Goal: Information Seeking & Learning: Find specific fact

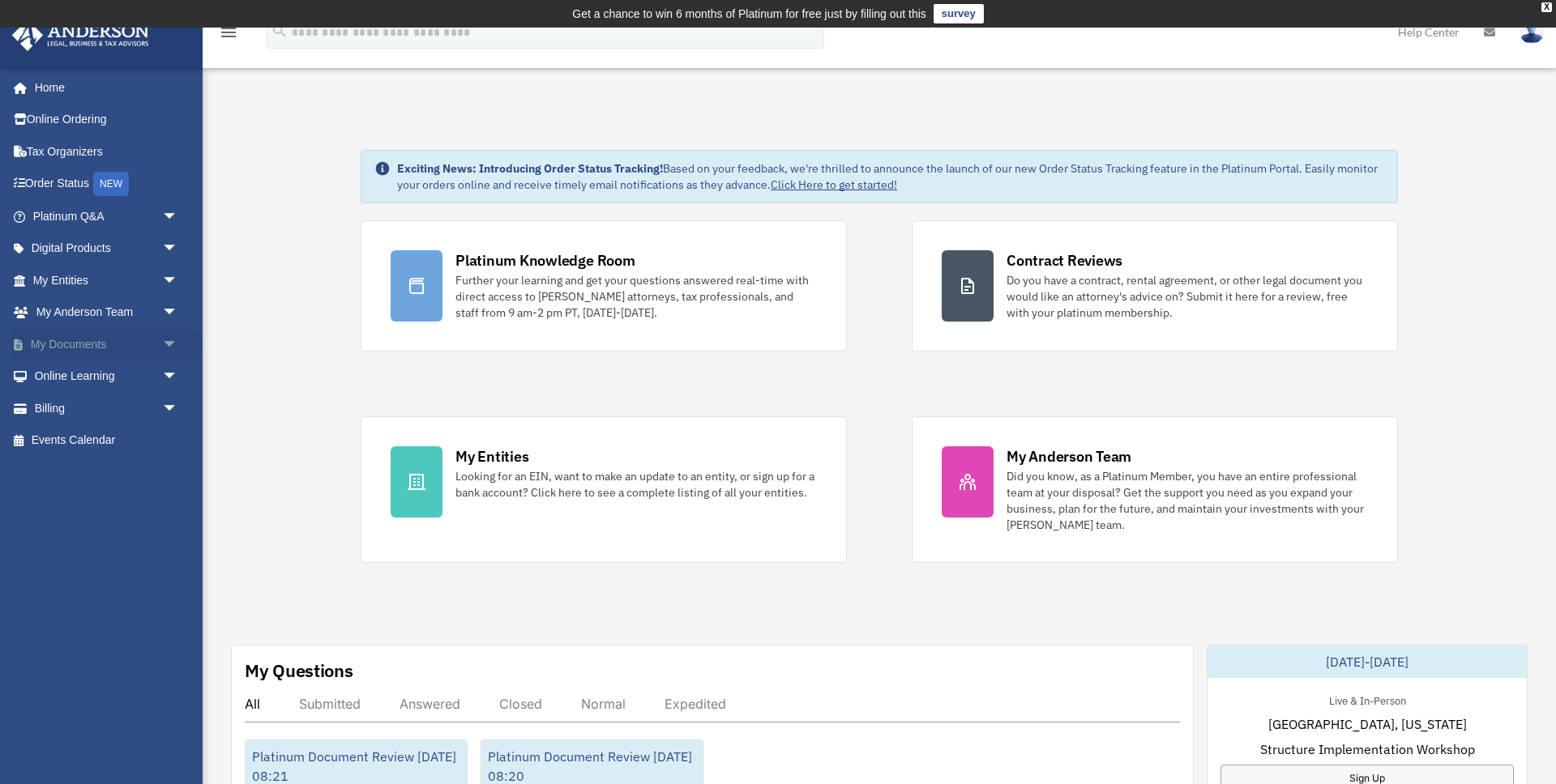
click at [170, 345] on span "arrow_drop_down" at bounding box center [178, 344] width 33 height 33
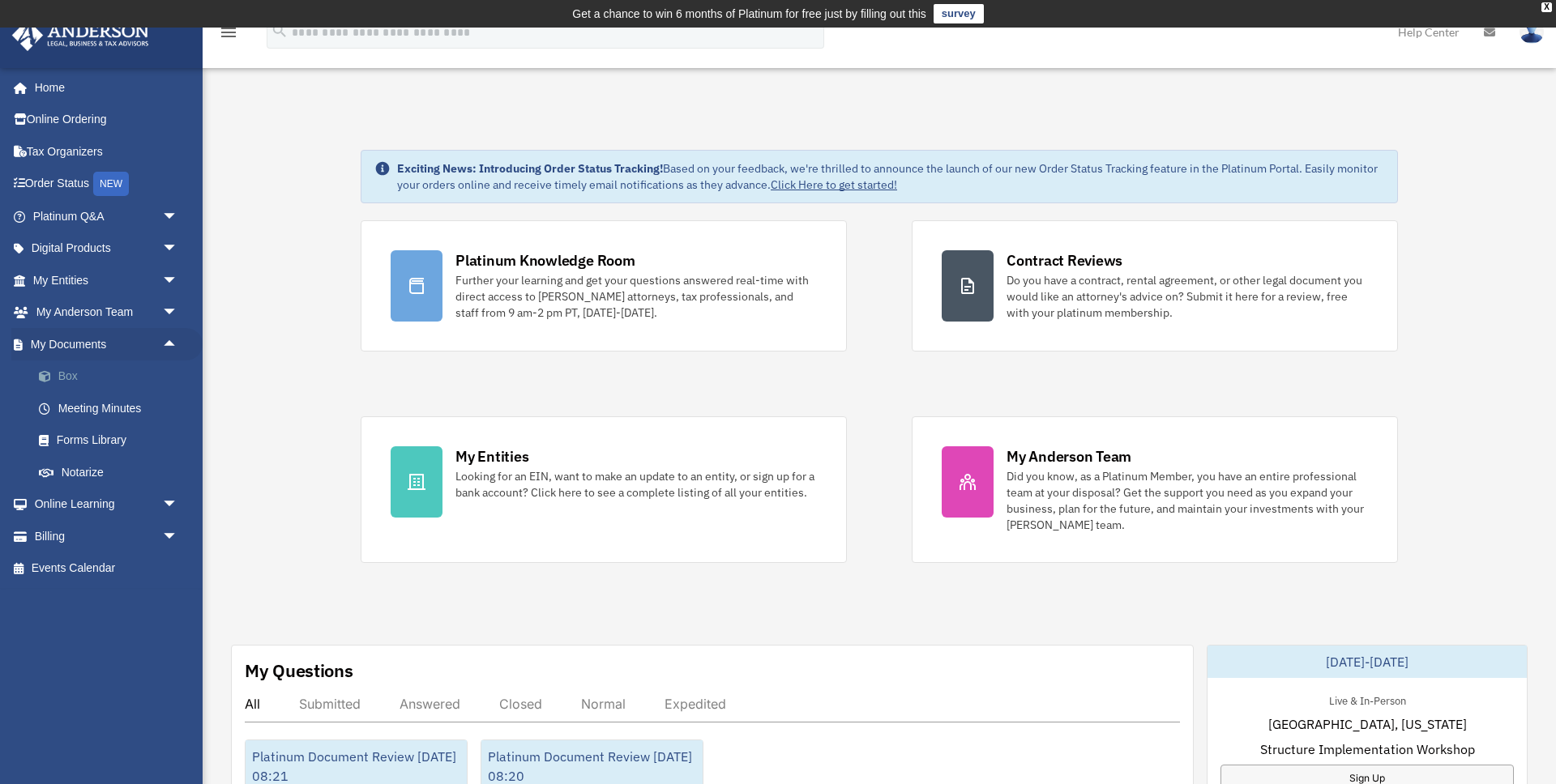
click at [82, 383] on link "Box" at bounding box center [112, 377] width 180 height 33
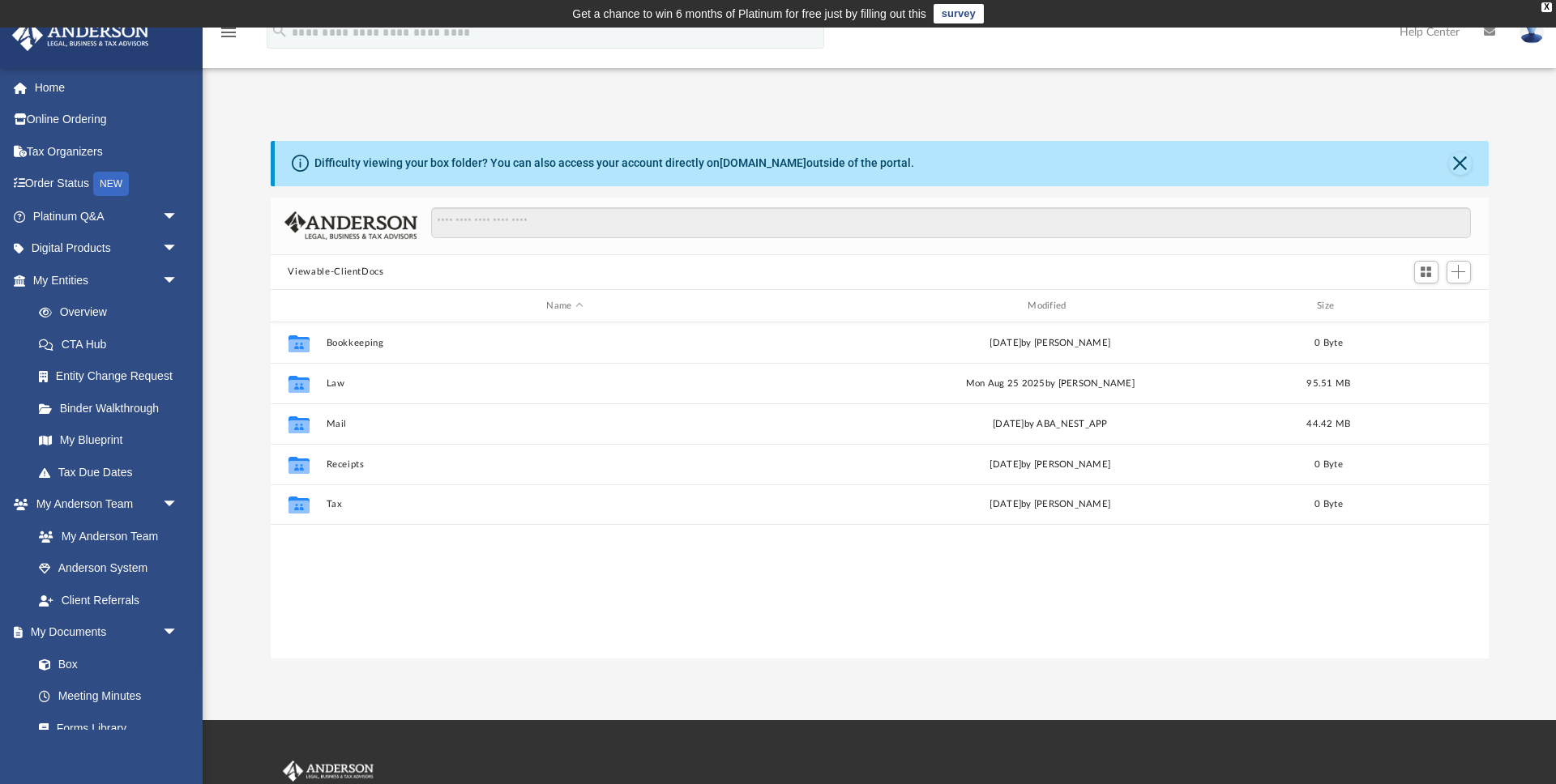
scroll to position [369, 1218]
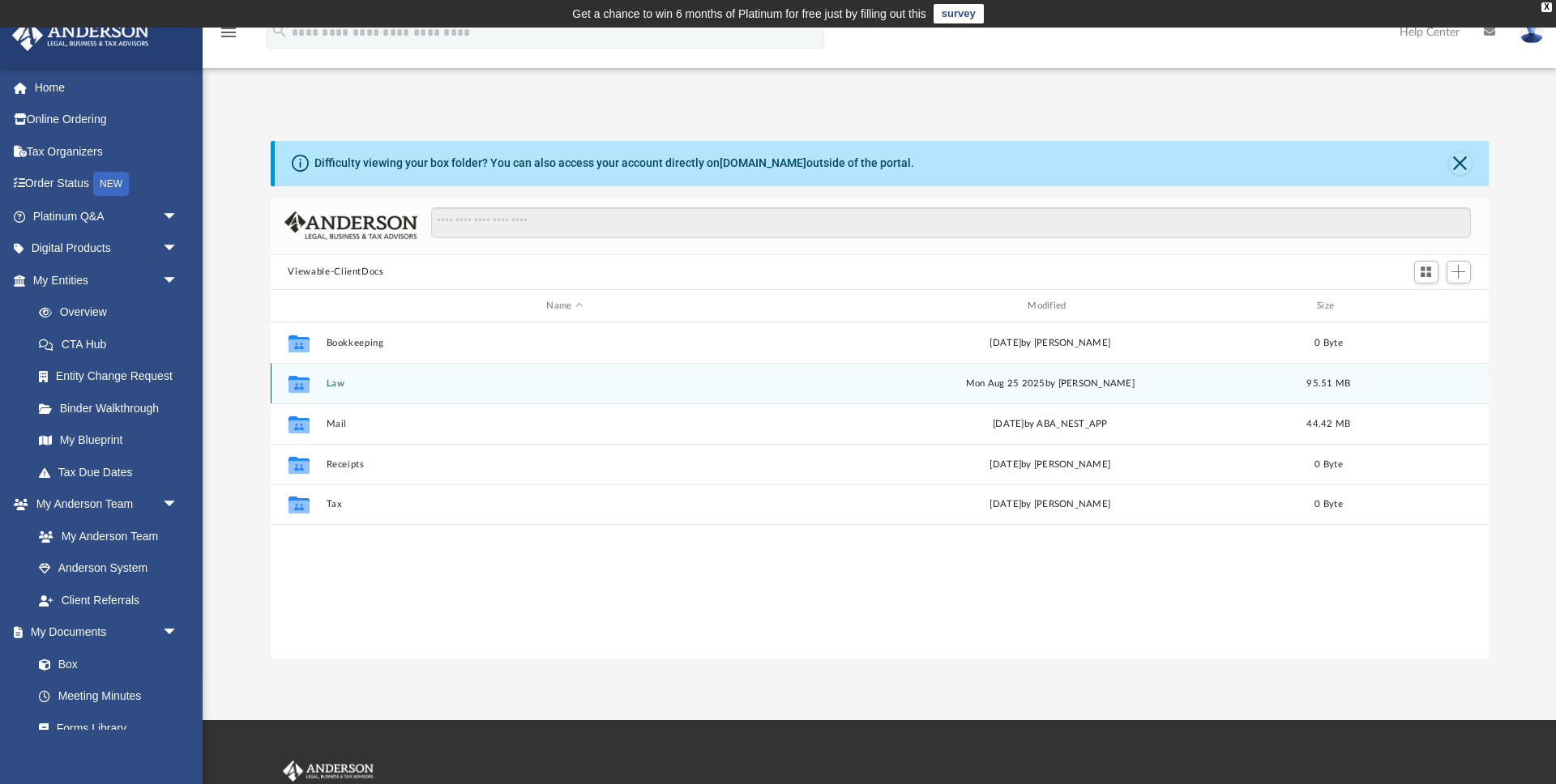
click at [327, 384] on button "Law" at bounding box center [565, 384] width 478 height 11
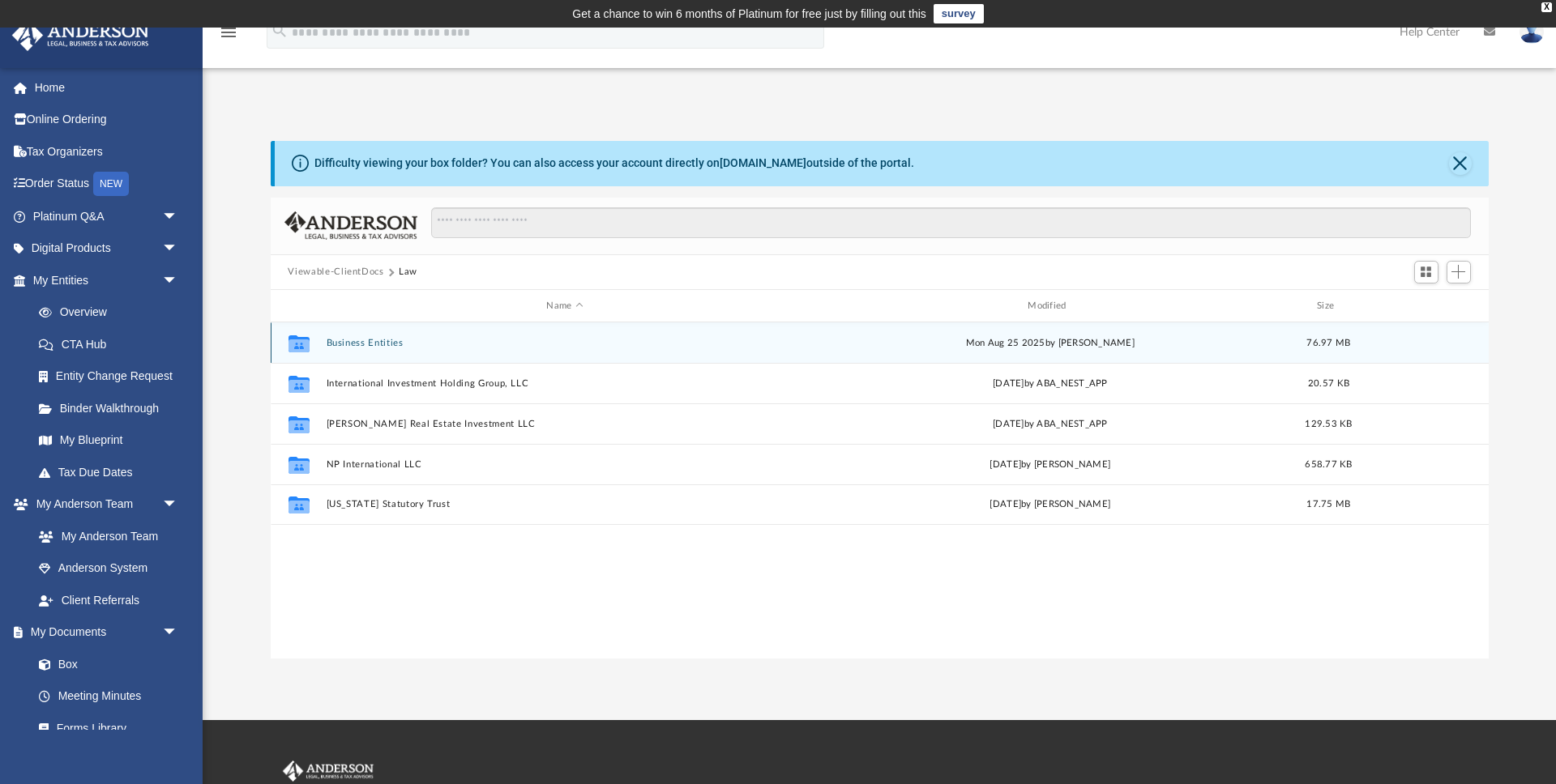
click at [340, 341] on button "Business Entities" at bounding box center [565, 343] width 478 height 11
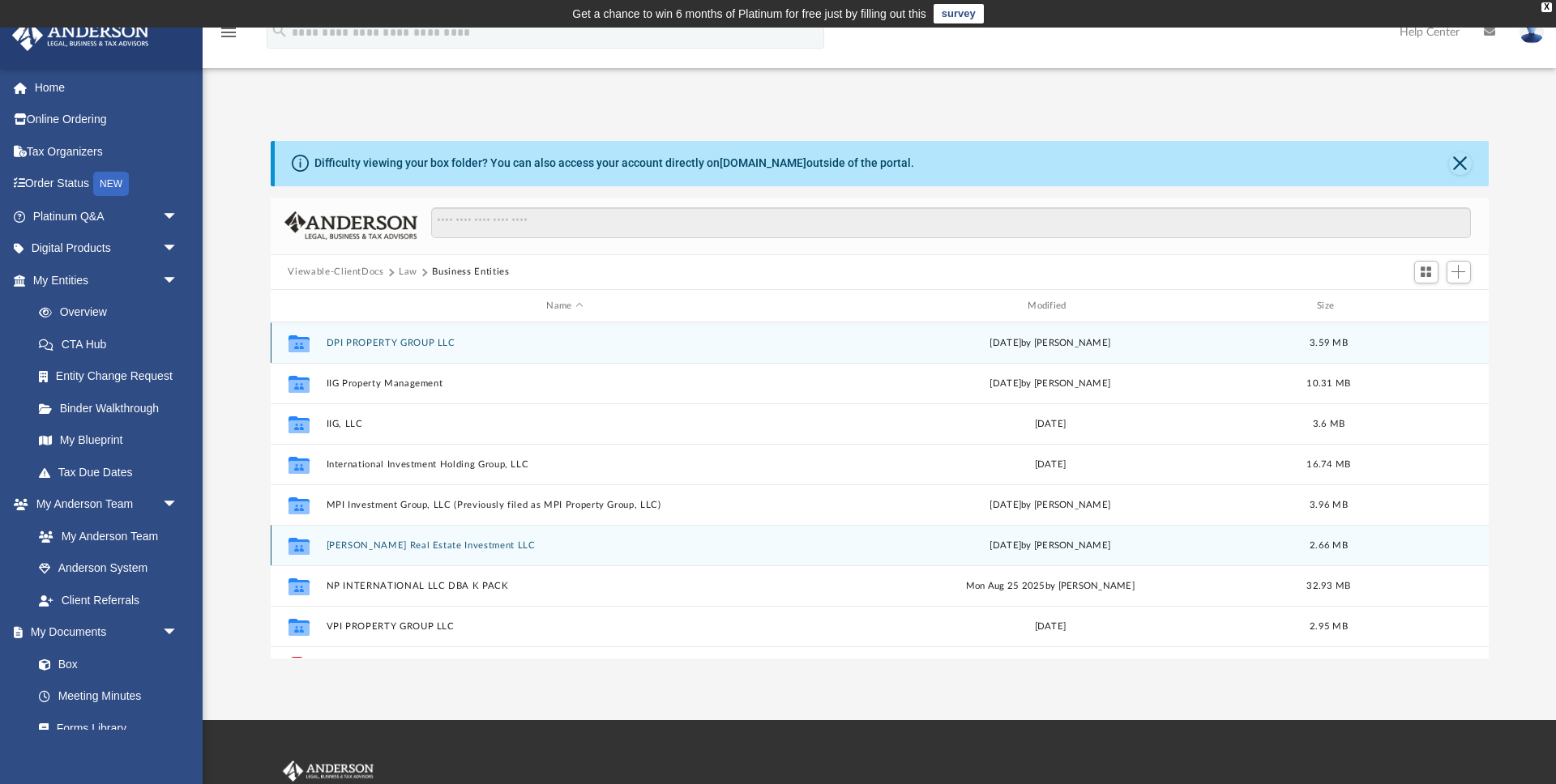
scroll to position [70, 0]
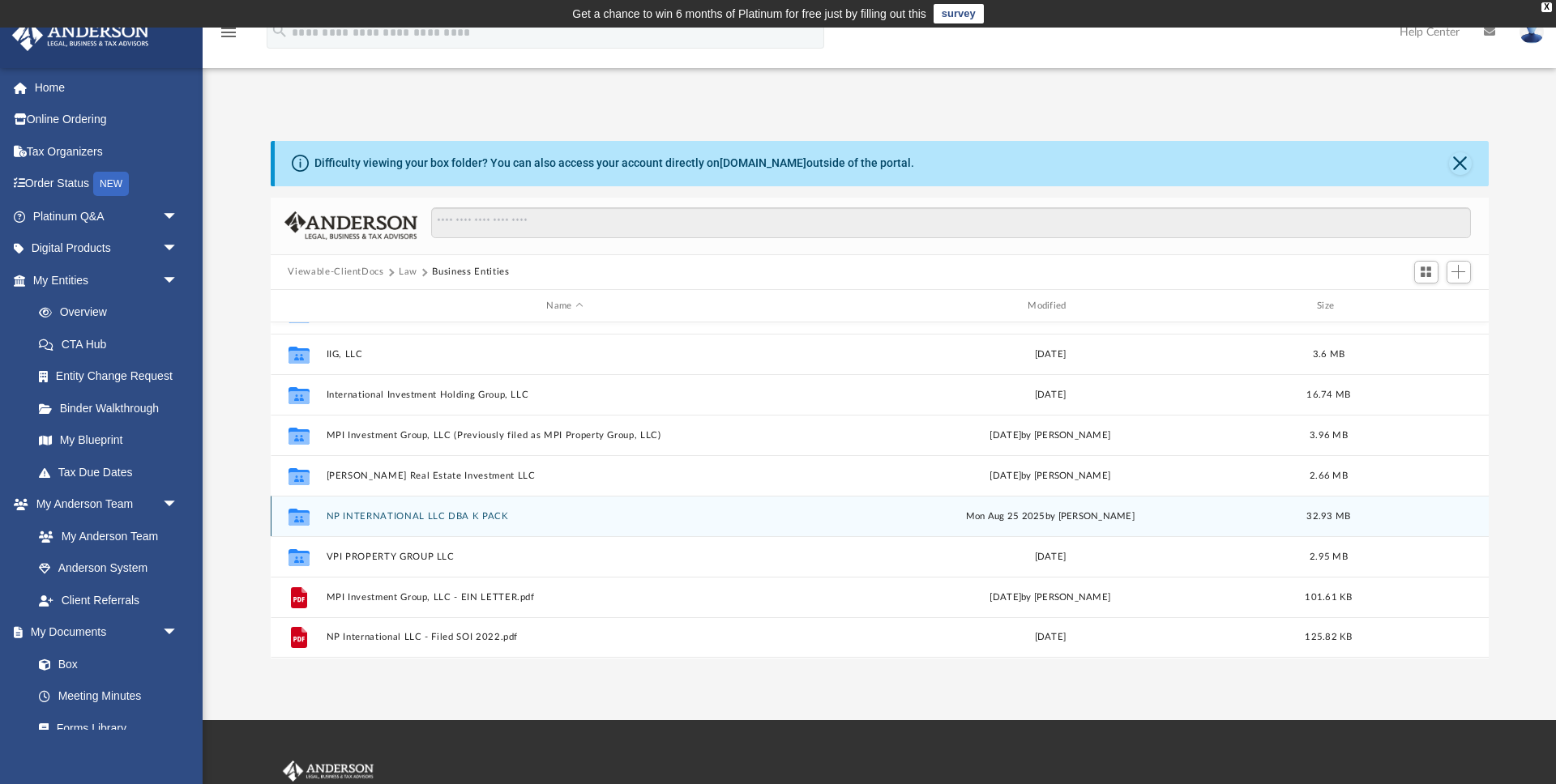
click at [352, 514] on button "NP INTERNATIONAL LLC DBA K PACK" at bounding box center [565, 517] width 478 height 11
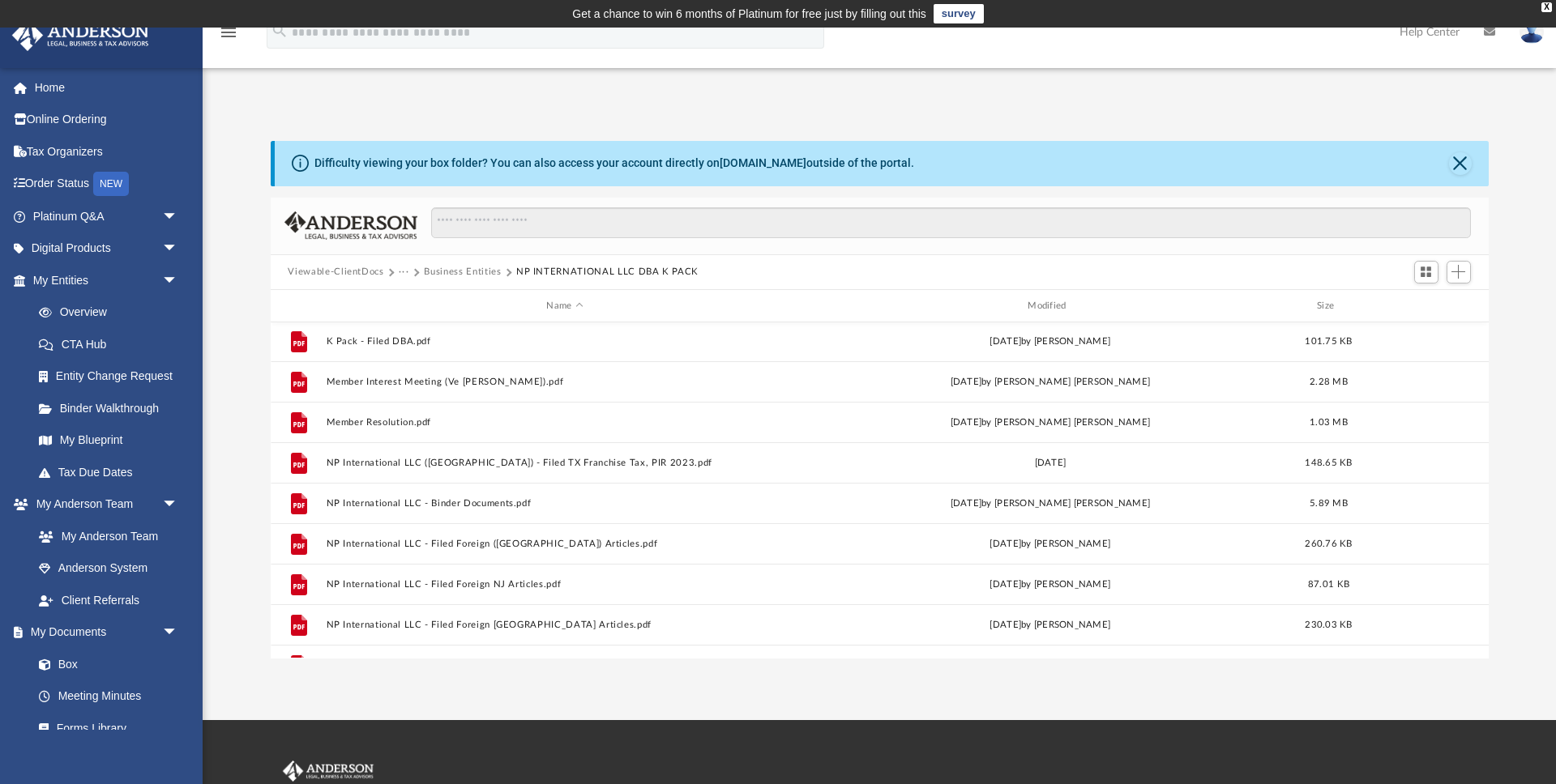
scroll to position [294, 0]
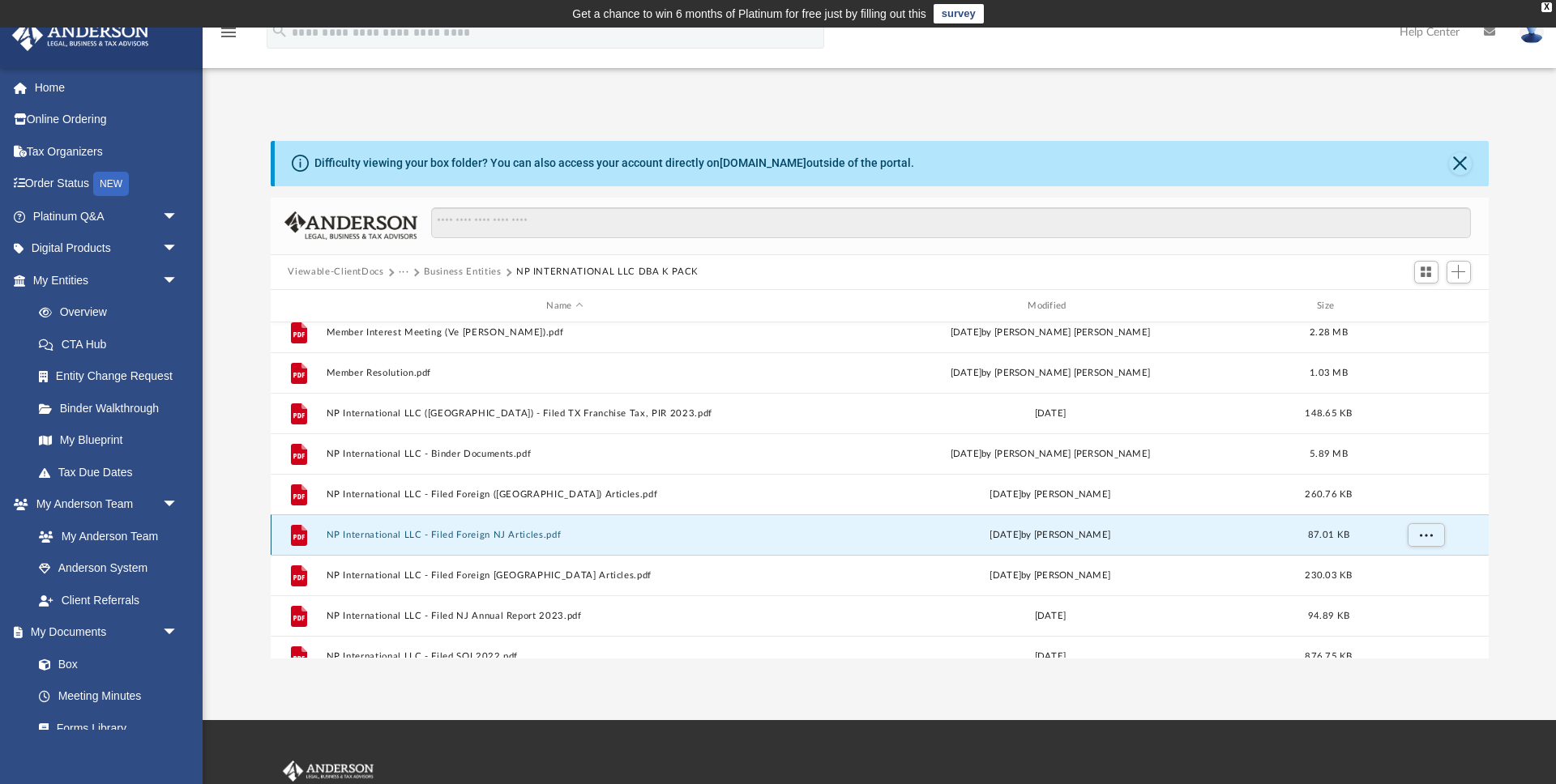
click at [449, 537] on button "NP International LLC - Filed Foreign NJ Articles.pdf" at bounding box center [565, 536] width 478 height 11
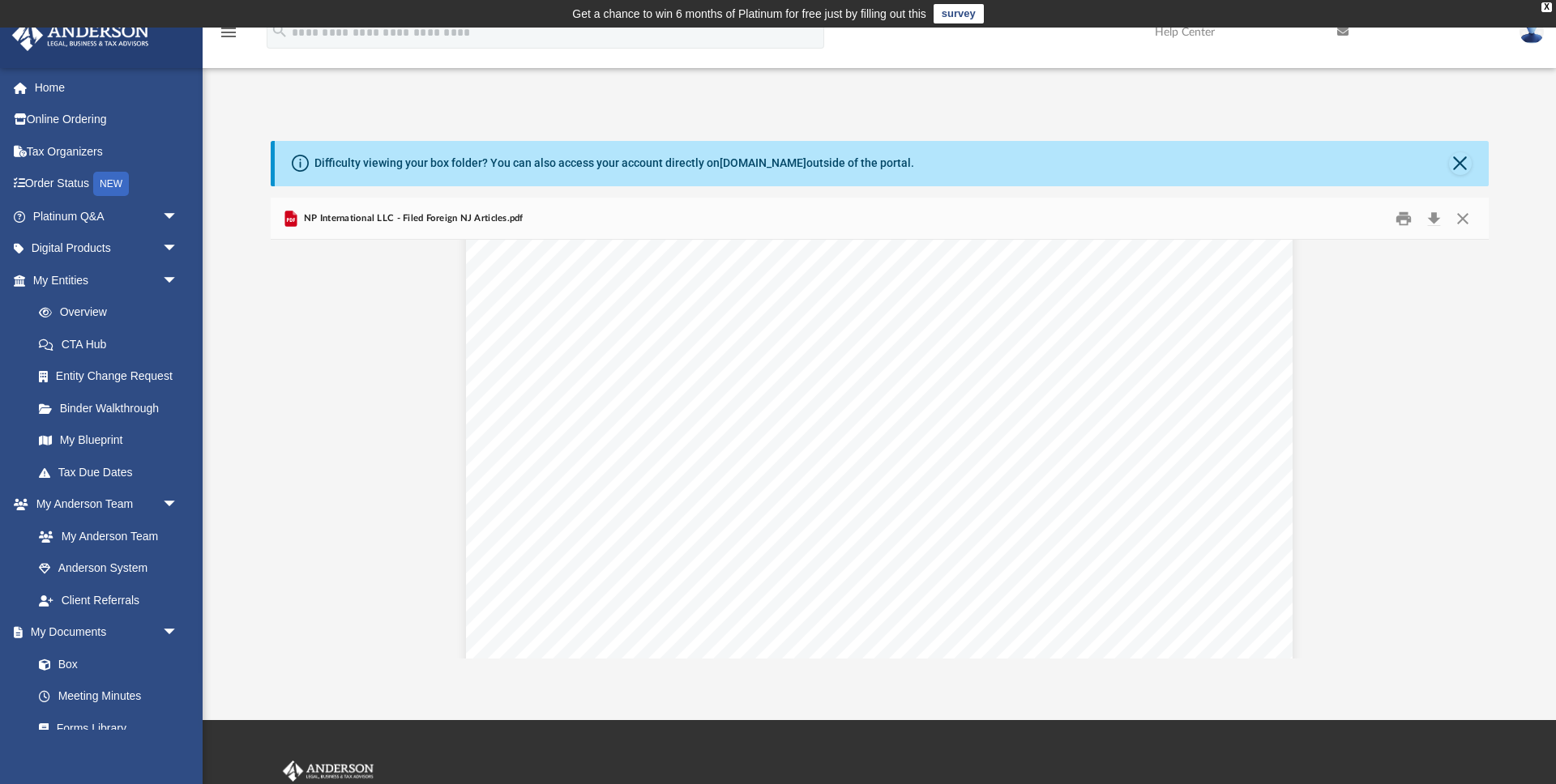
scroll to position [98, 0]
click at [791, 376] on span "identification number 0450861538. Following are the articles that" at bounding box center [843, 381] width 633 height 16
click at [672, 424] on span "identification number 0450861538. Following are the articles that" at bounding box center [843, 429] width 633 height 16
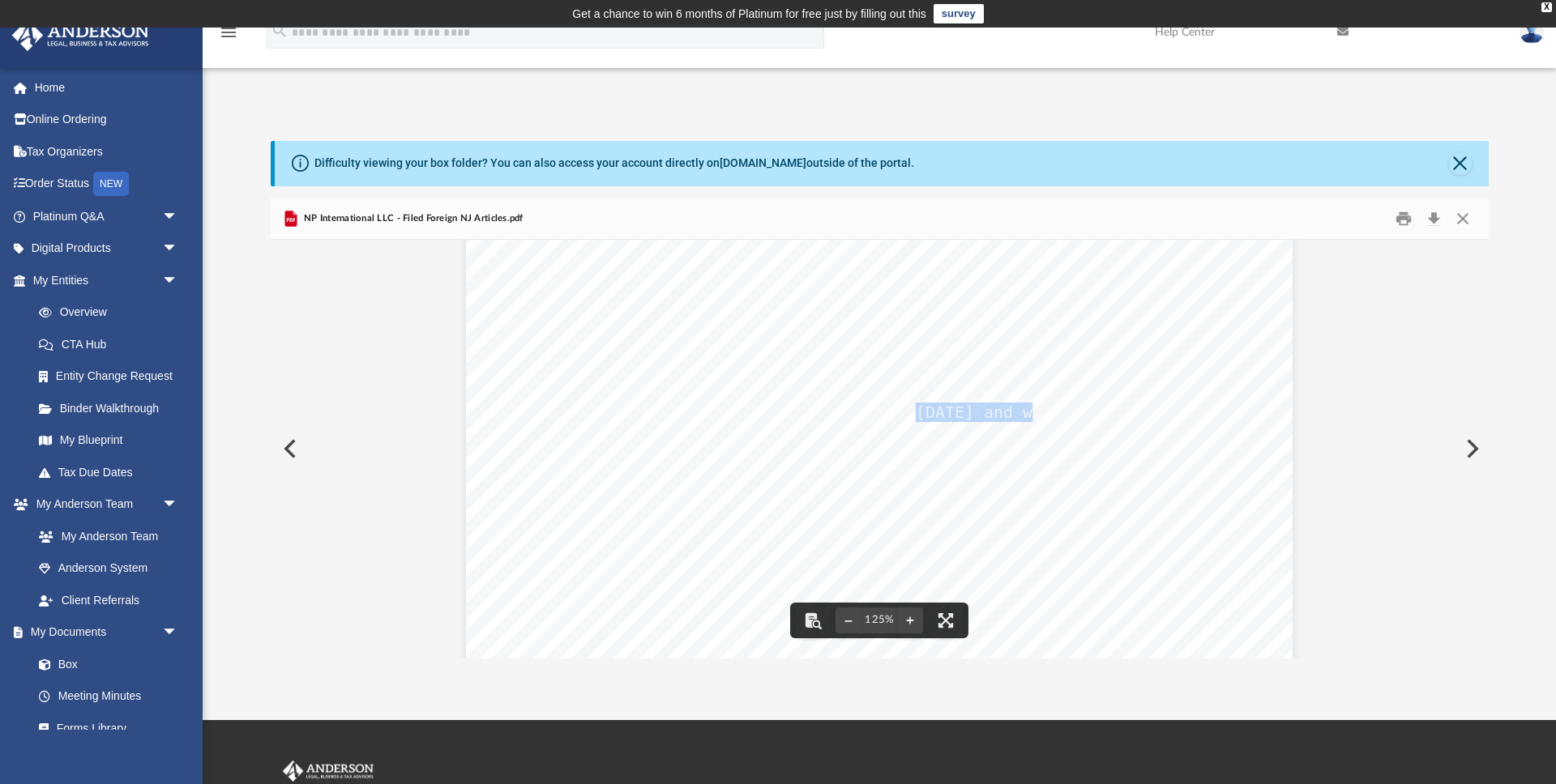
drag, startPoint x: 917, startPoint y: 413, endPoint x: 1036, endPoint y: 414, distance: 119.0
click at [1036, 414] on span "with [US_STATE] State Law on [DATE] and was assigned" at bounding box center [887, 413] width 506 height 16
click at [1018, 415] on span "with [US_STATE] State Law on [DATE] and was assigned" at bounding box center [887, 413] width 506 height 16
drag, startPoint x: 1013, startPoint y: 414, endPoint x: 917, endPoint y: 418, distance: 96.1
click at [917, 418] on div "The above-named FOREIGN LIMITED LIABILITY COMPANY was duly filed in accordance …" at bounding box center [879, 737] width 827 height 1069
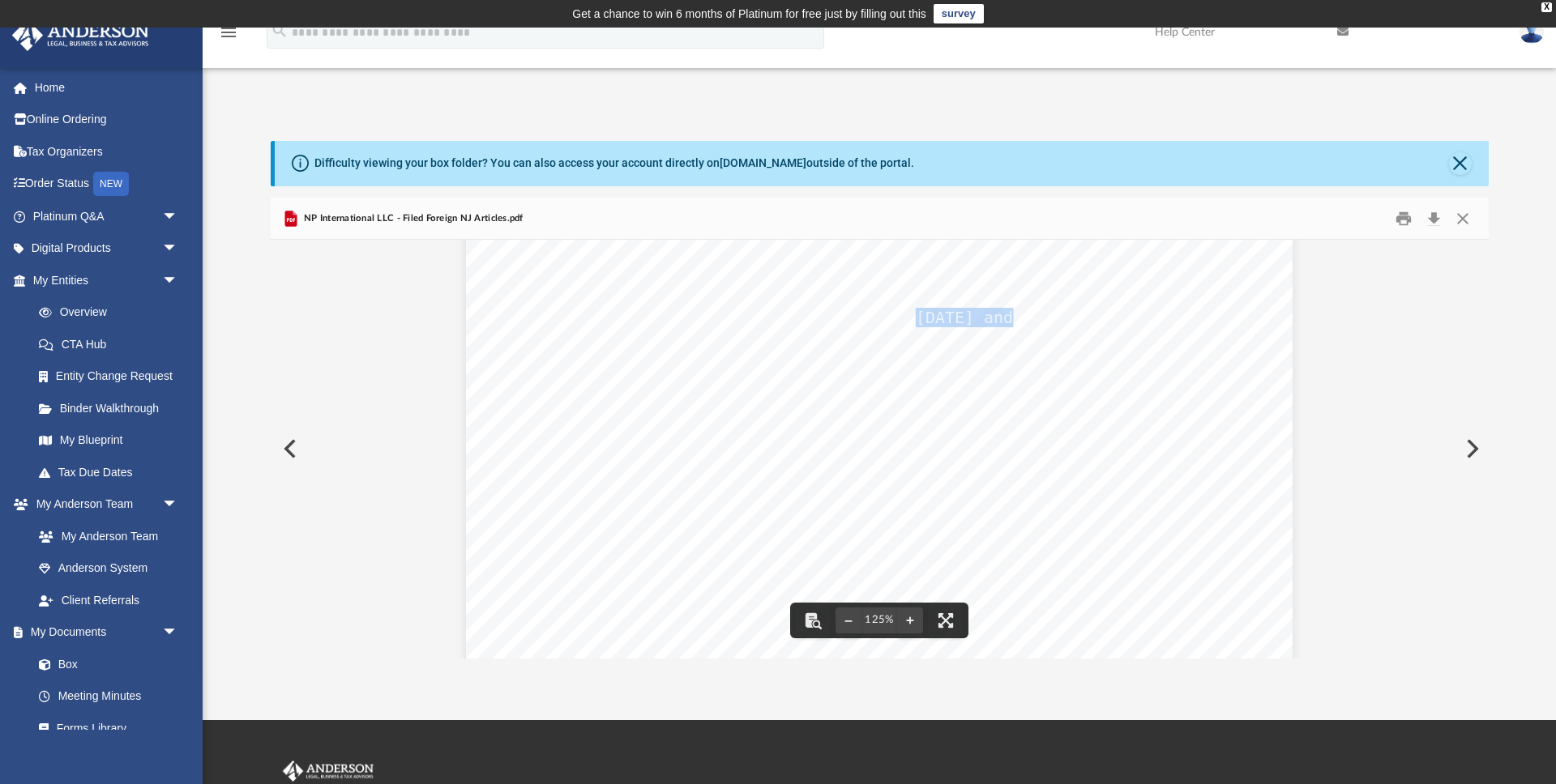
scroll to position [184, 0]
click at [582, 397] on span "[PERSON_NAME] REGISTERED AGENTS, INC." at bounding box center [716, 392] width 300 height 14
click at [576, 430] on span "[STREET_ADDRESS]" at bounding box center [631, 433] width 130 height 14
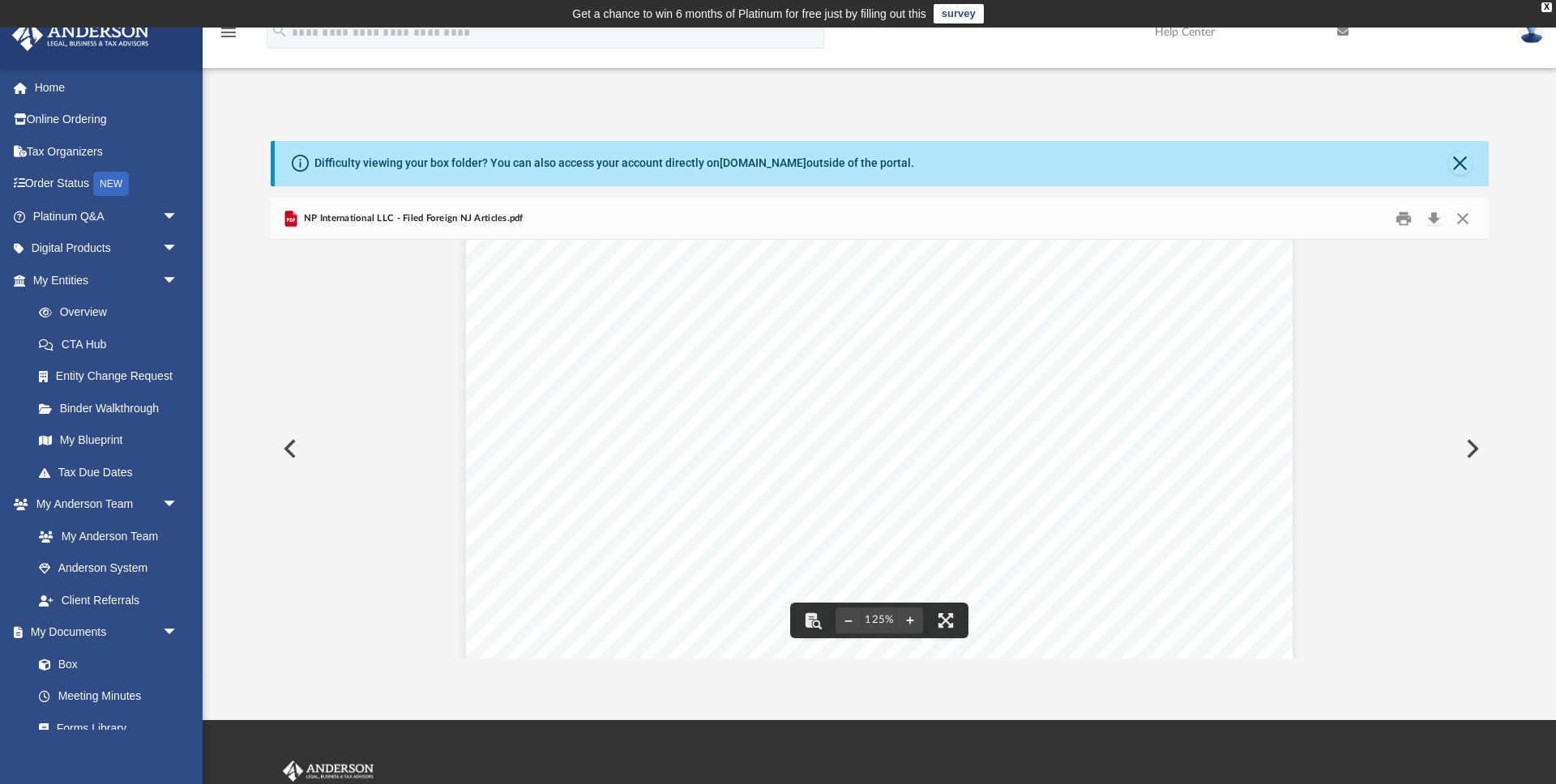
drag, startPoint x: 576, startPoint y: 430, endPoint x: 721, endPoint y: 432, distance: 145.0
click at [696, 432] on span "[STREET_ADDRESS]" at bounding box center [631, 433] width 130 height 14
click at [575, 452] on span "SUITE 101" at bounding box center [602, 449] width 73 height 14
drag, startPoint x: 575, startPoint y: 452, endPoint x: 621, endPoint y: 449, distance: 46.1
click at [621, 449] on span "SUITE 101" at bounding box center [602, 449] width 73 height 14
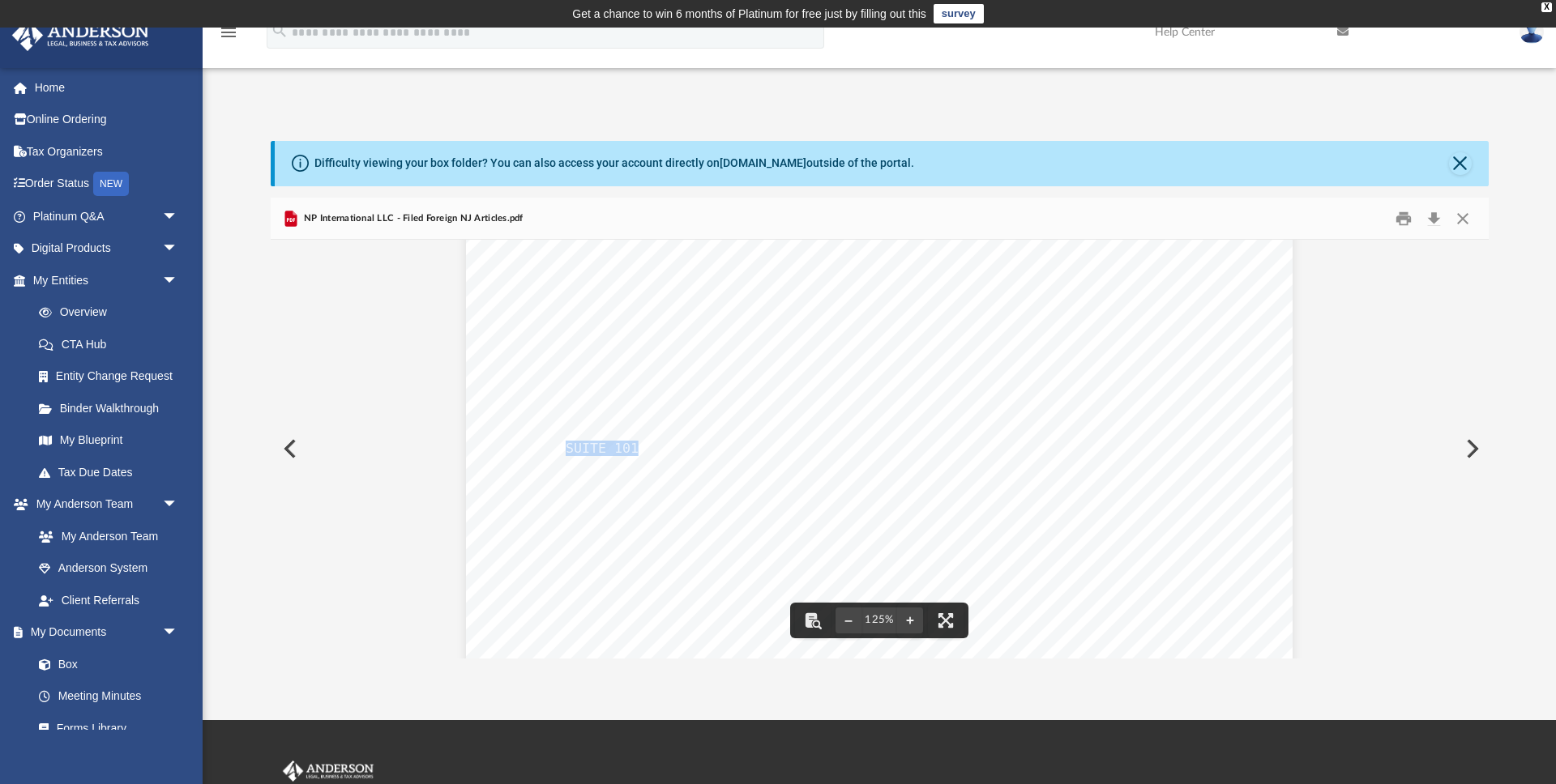
drag, startPoint x: 563, startPoint y: 466, endPoint x: 623, endPoint y: 466, distance: 60.0
click at [618, 466] on div "The above-named FOREIGN LIMITED LIABILITY COMPANY was duly filed in accordance …" at bounding box center [879, 602] width 827 height 1069
click at [623, 466] on span "[GEOGRAPHIC_DATA][US_STATE]" at bounding box center [675, 465] width 219 height 14
drag, startPoint x: 623, startPoint y: 466, endPoint x: 579, endPoint y: 465, distance: 44.0
click at [579, 465] on span "[GEOGRAPHIC_DATA][US_STATE]" at bounding box center [675, 465] width 219 height 14
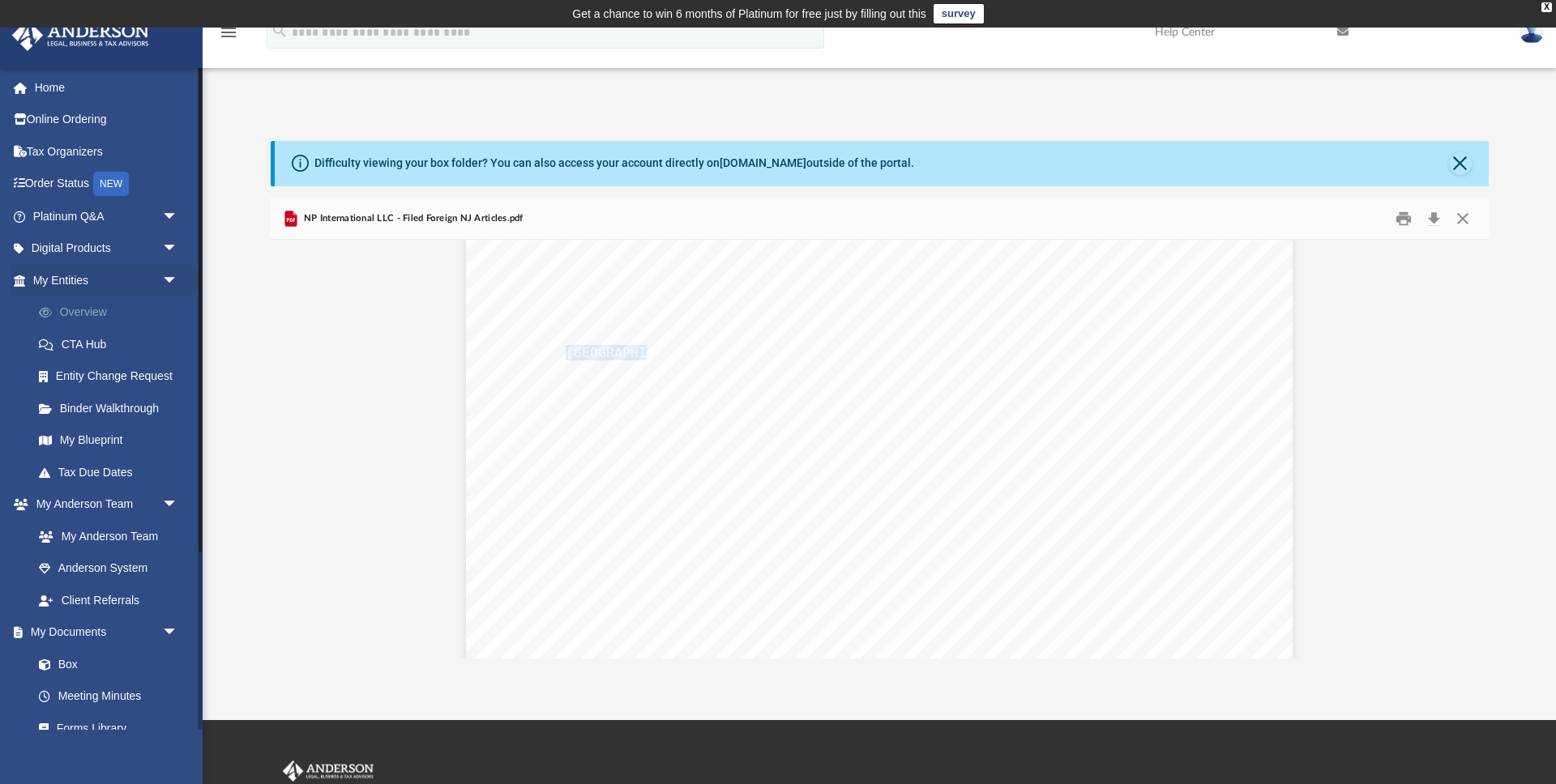
scroll to position [297, 0]
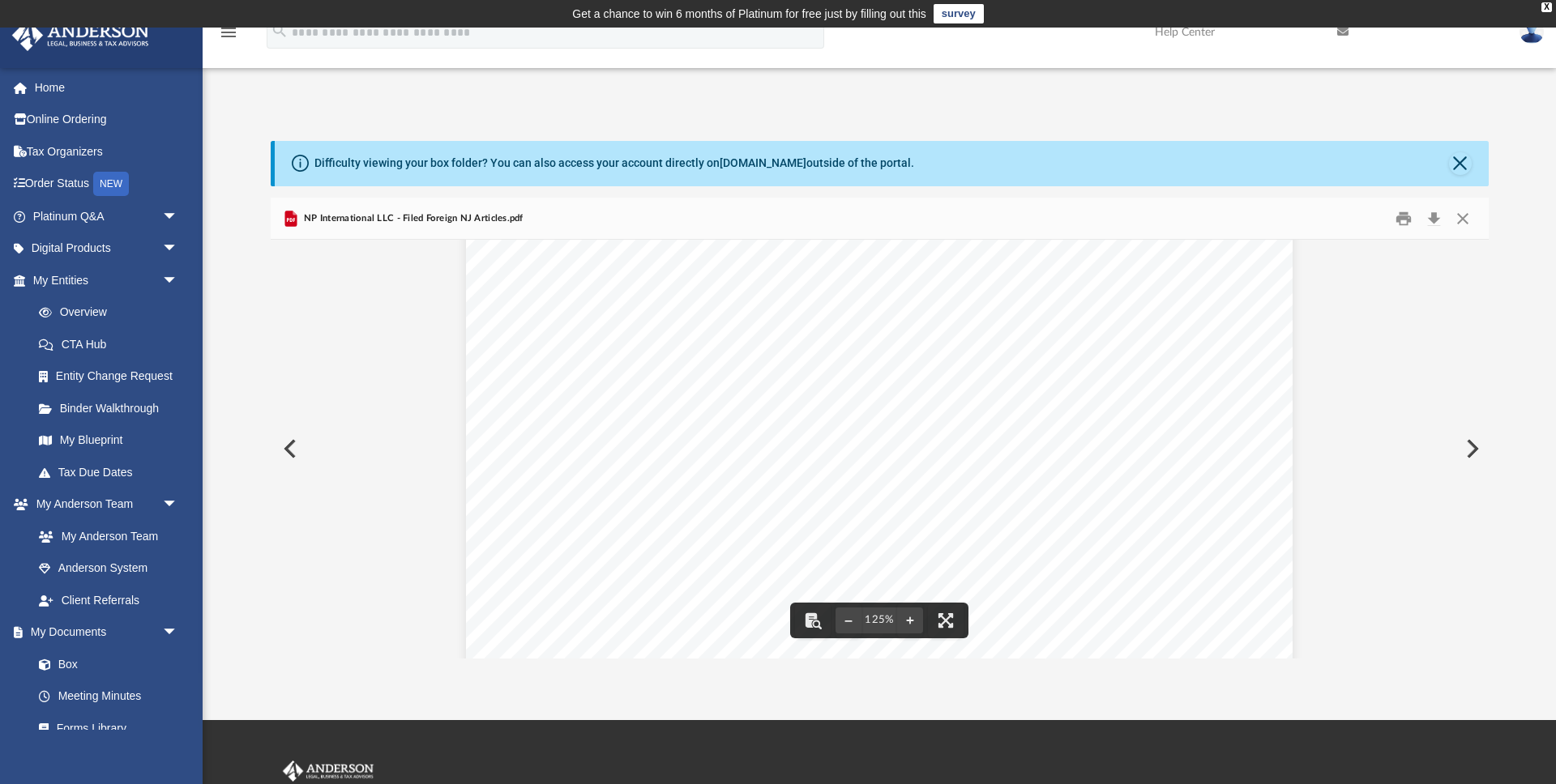
click at [769, 353] on span "[GEOGRAPHIC_DATA][US_STATE]" at bounding box center [675, 351] width 219 height 14
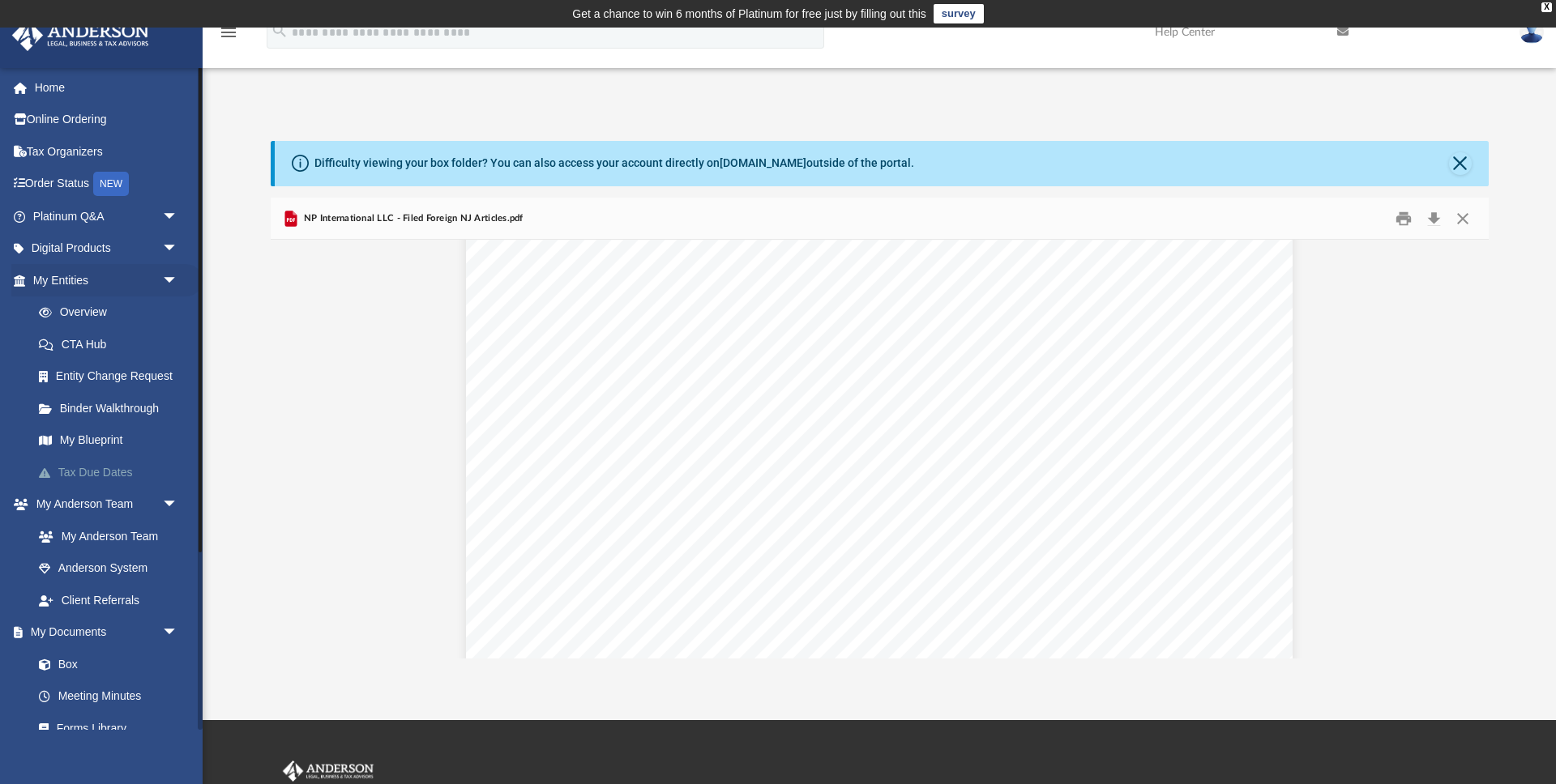
scroll to position [173, 0]
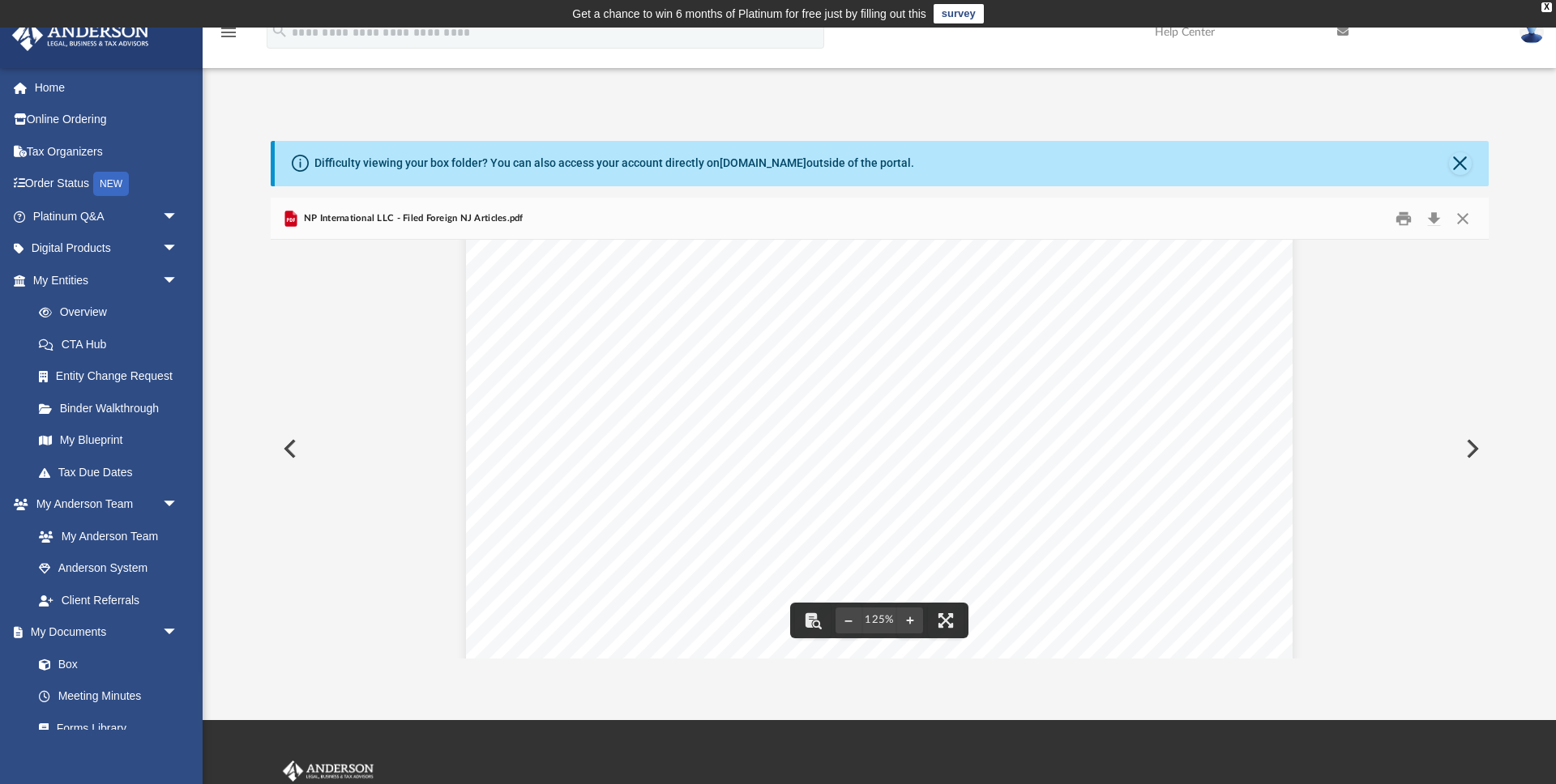
click at [790, 392] on div "The above-named FOREIGN LIMITED LIABILITY COMPANY was duly filed in accordance …" at bounding box center [879, 613] width 827 height 1069
click at [878, 426] on div "The above-named FOREIGN LIMITED LIABILITY COMPANY was duly filed in accordance …" at bounding box center [879, 417] width 827 height 1069
click at [573, 441] on span "[STREET_ADDRESS]" at bounding box center [631, 442] width 130 height 14
drag, startPoint x: 573, startPoint y: 441, endPoint x: 645, endPoint y: 457, distance: 73.8
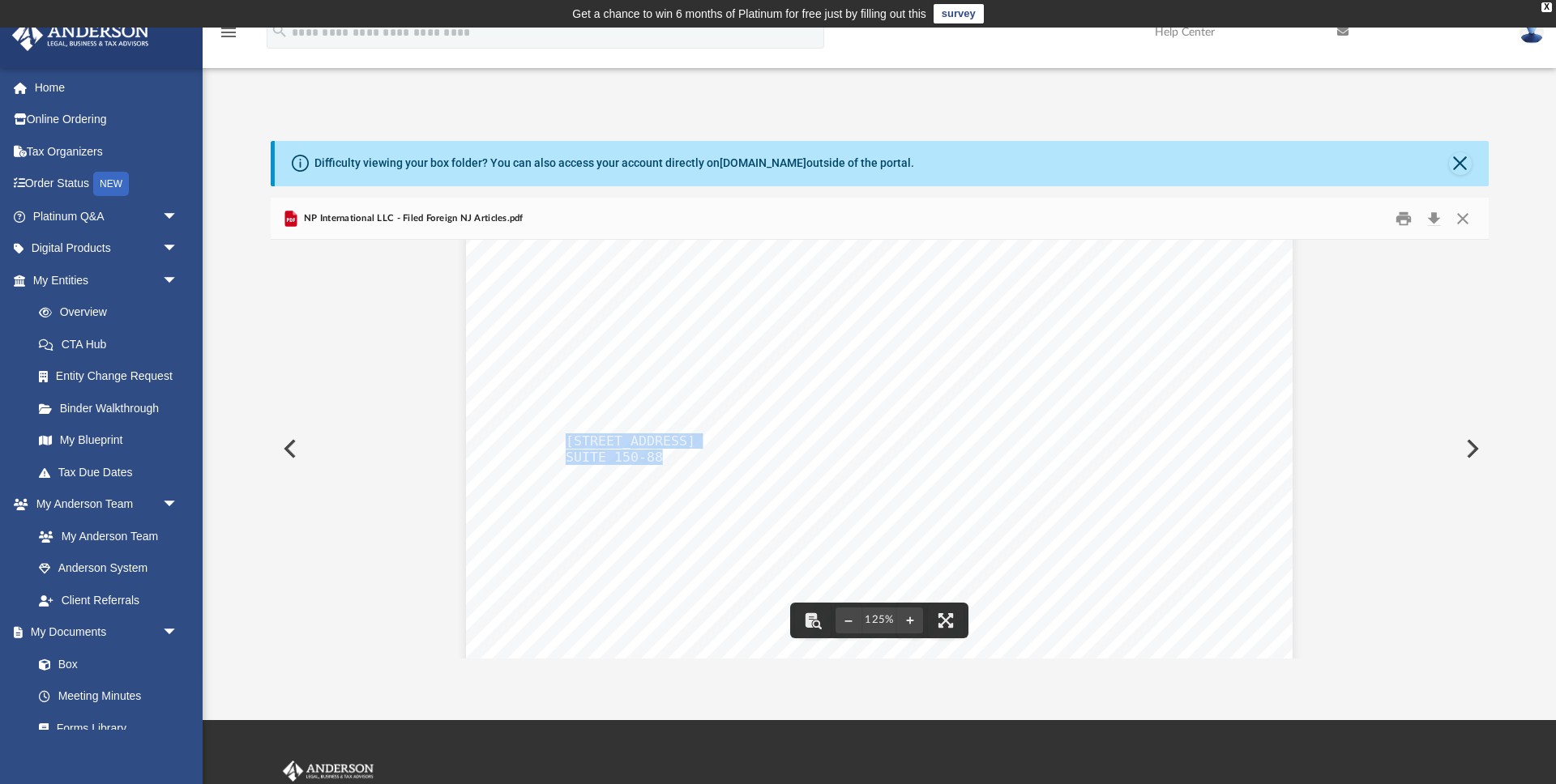
click at [645, 457] on div "The above-named FOREIGN LIMITED LIABILITY COMPANY was duly filed in accordance …" at bounding box center [879, 417] width 827 height 1069
click at [575, 466] on span "[STREET_ADDRESS]" at bounding box center [631, 463] width 130 height 14
drag, startPoint x: 575, startPoint y: 466, endPoint x: 765, endPoint y: 495, distance: 192.2
click at [765, 495] on div "The above-named FOREIGN LIMITED LIABILITY COMPANY was duly filed in accordance …" at bounding box center [879, 633] width 827 height 1069
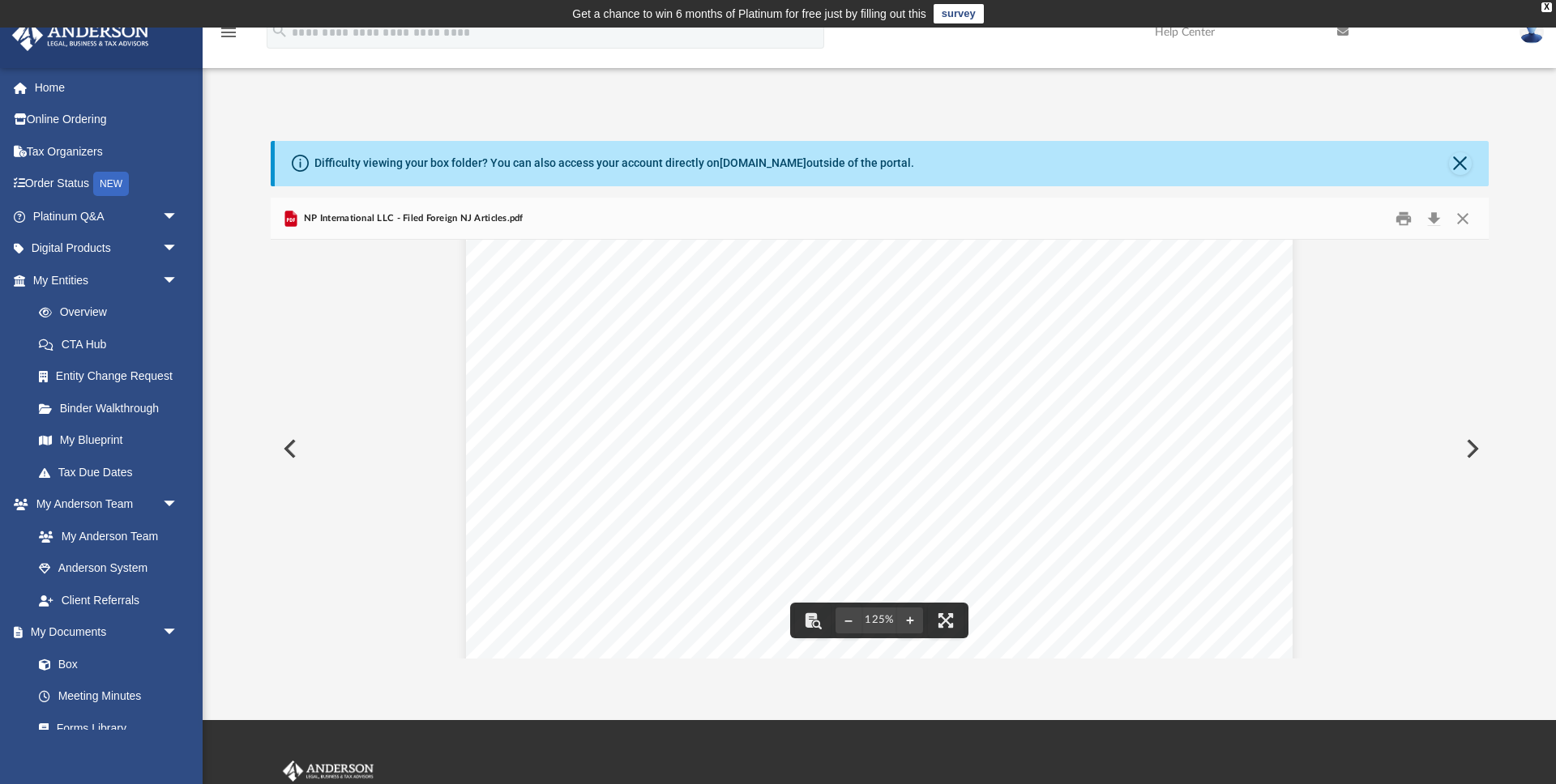
scroll to position [397, 0]
click at [576, 414] on span "[STREET_ADDRESS]" at bounding box center [631, 414] width 130 height 14
drag, startPoint x: 576, startPoint y: 414, endPoint x: 789, endPoint y: 441, distance: 214.7
click at [789, 441] on div "The above-named FOREIGN LIMITED LIABILITY COMPANY was duly filed in accordance …" at bounding box center [879, 389] width 827 height 1069
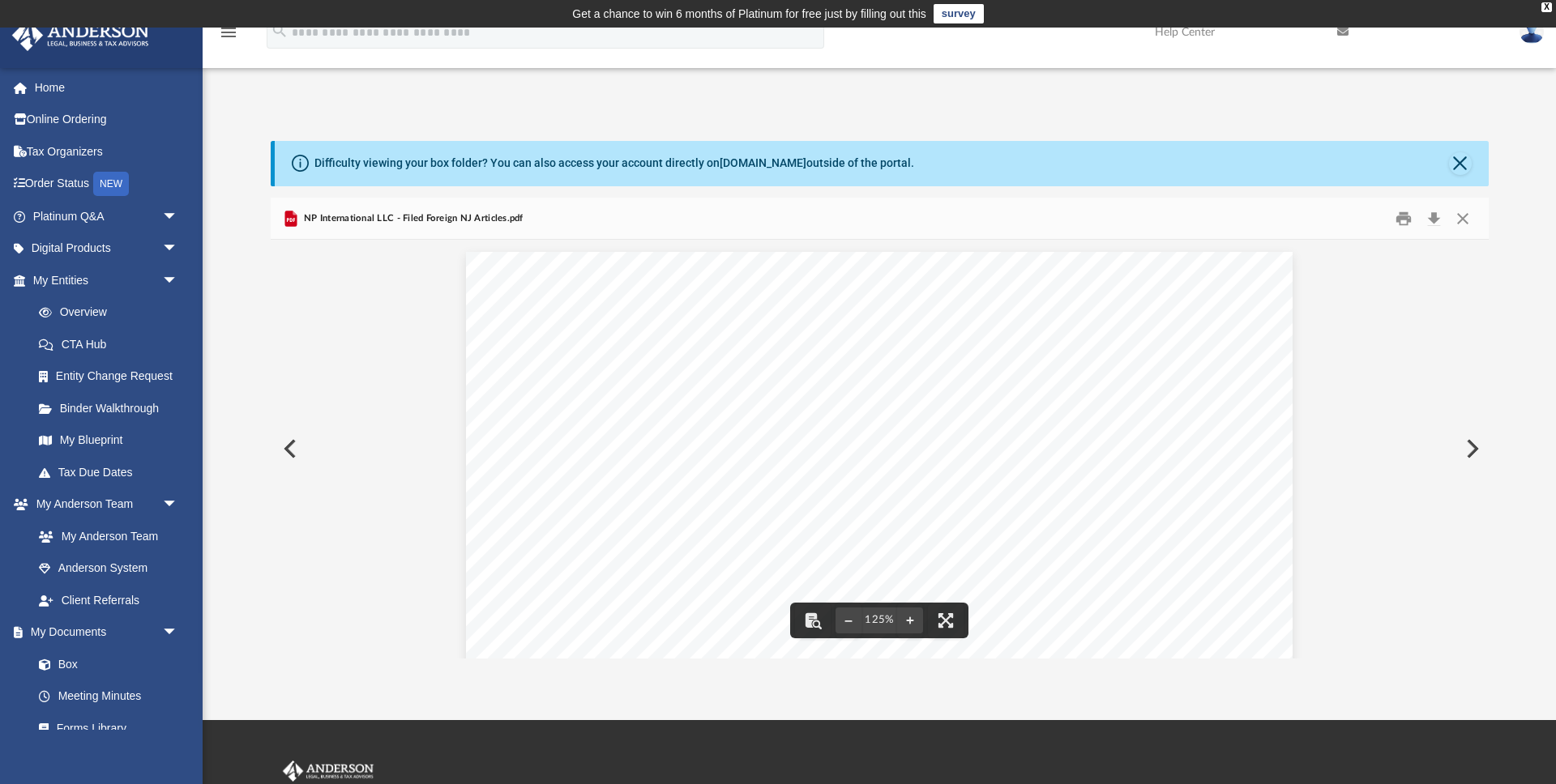
click at [697, 440] on span "above-named FOREIGN LIMITED LIABILITY COMPANY was duly filed in" at bounding box center [872, 445] width 613 height 16
